Goal: Information Seeking & Learning: Find specific fact

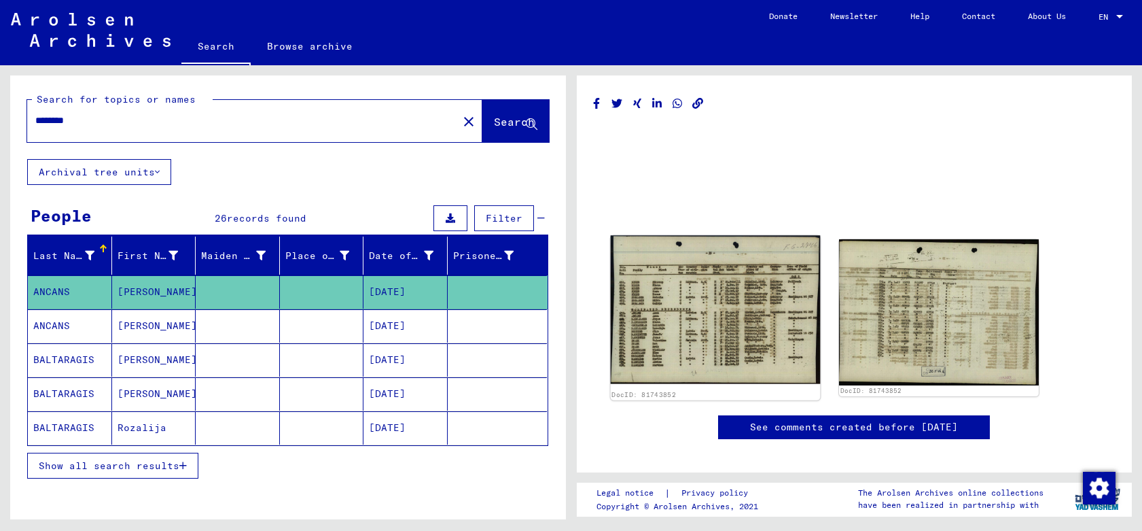
click at [677, 319] on img at bounding box center [714, 309] width 209 height 149
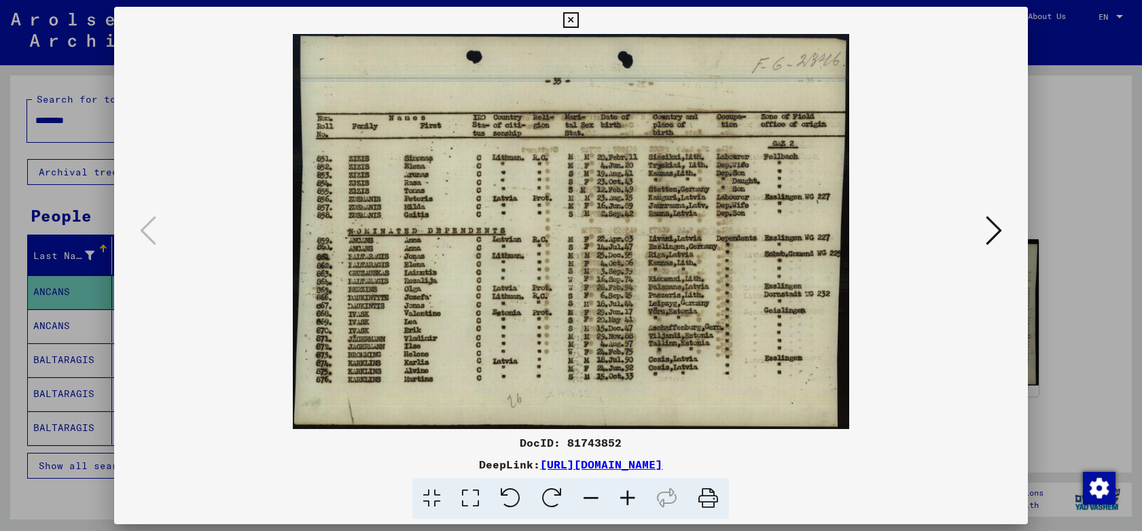
click at [446, 259] on img at bounding box center [570, 231] width 821 height 395
click at [668, 253] on img at bounding box center [570, 231] width 821 height 395
click at [615, 245] on img at bounding box center [570, 231] width 821 height 395
click at [573, 16] on icon at bounding box center [571, 20] width 16 height 16
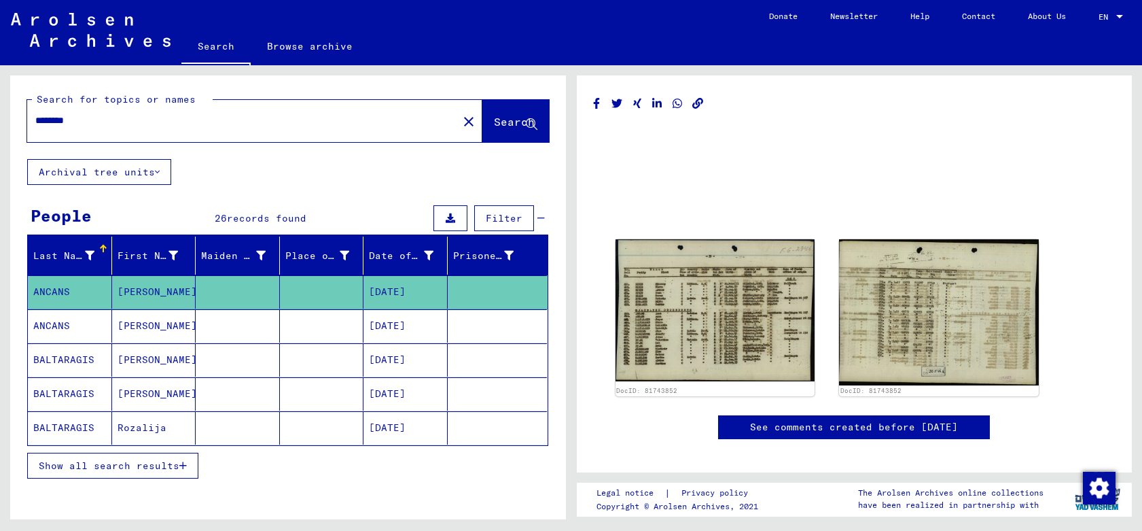
click at [367, 323] on mat-cell "[DATE]" at bounding box center [405, 325] width 84 height 33
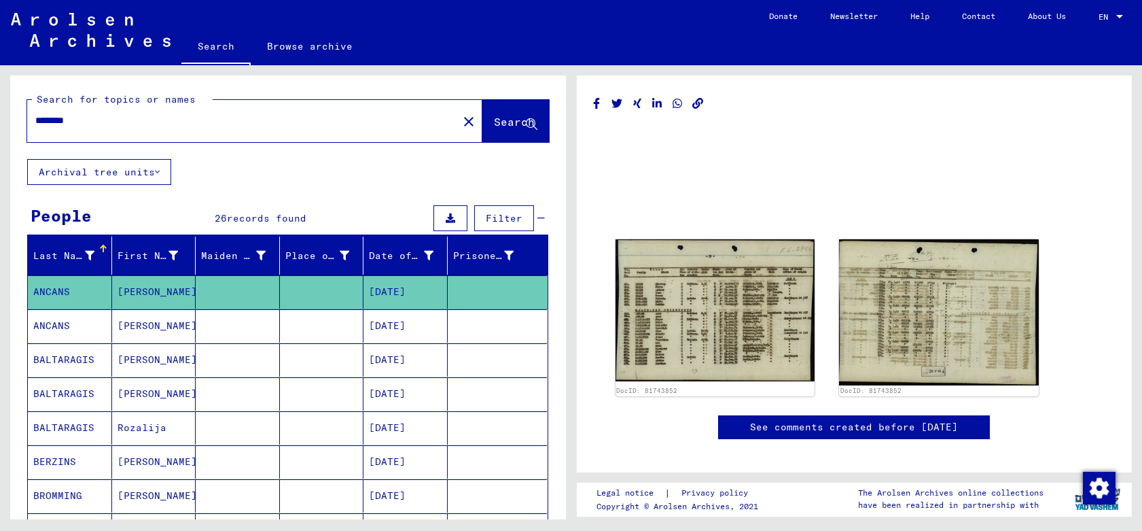
click at [69, 328] on mat-cell "ANCANS" at bounding box center [70, 325] width 84 height 33
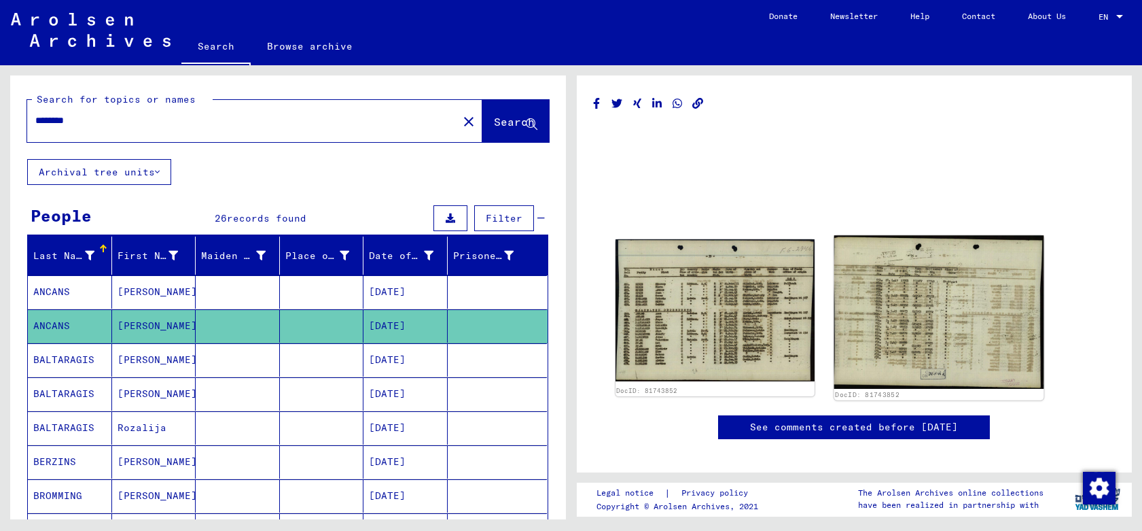
click at [948, 302] on img at bounding box center [938, 311] width 209 height 153
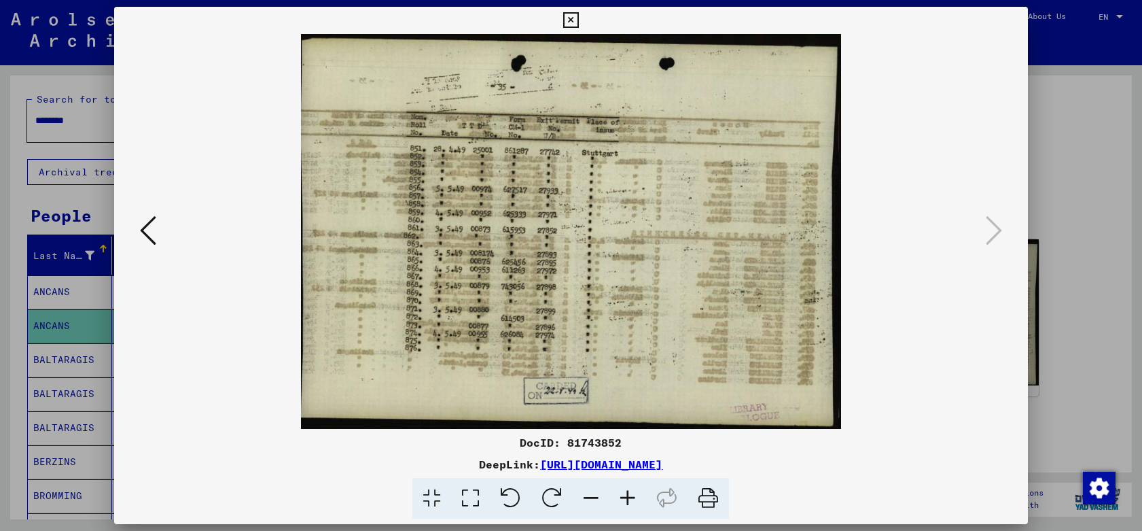
click at [939, 301] on img at bounding box center [570, 231] width 821 height 395
click at [975, 222] on img at bounding box center [570, 231] width 821 height 395
click at [569, 19] on icon at bounding box center [571, 20] width 16 height 16
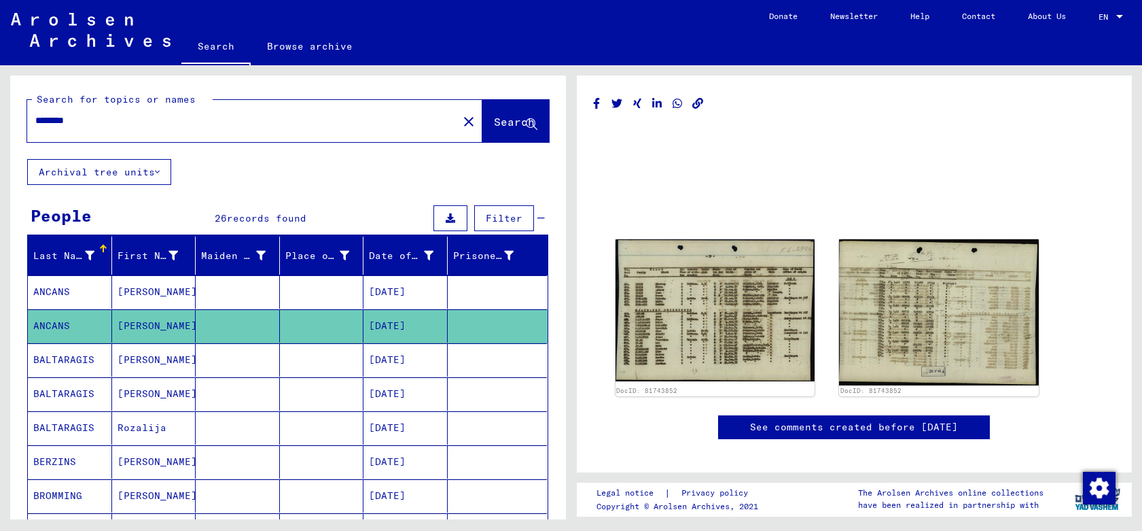
click at [156, 126] on input "********" at bounding box center [242, 120] width 414 height 14
drag, startPoint x: 107, startPoint y: 120, endPoint x: -10, endPoint y: 122, distance: 117.5
click at [0, 122] on html "Search Browse archive Donate Newsletter Help Contact About Us Search Browse arc…" at bounding box center [571, 265] width 1142 height 531
type input "**********"
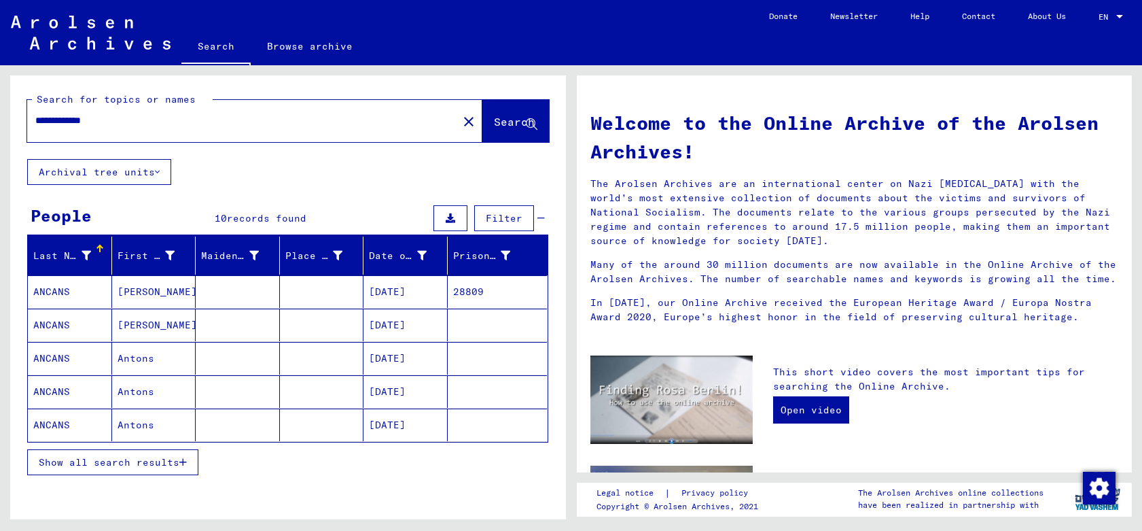
click at [73, 290] on mat-cell "ANCANS" at bounding box center [70, 291] width 84 height 33
